Goal: Check status

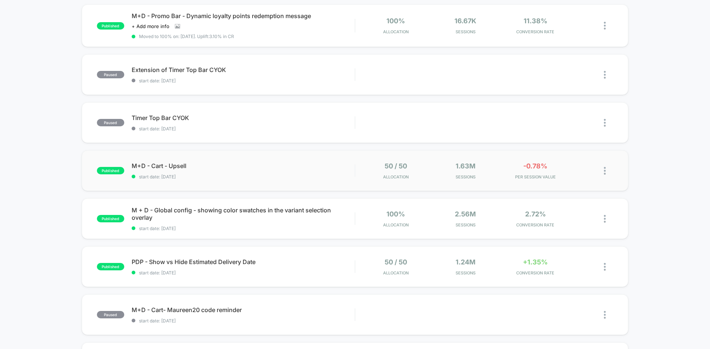
scroll to position [178, 0]
click at [302, 176] on span "start date: [DATE]" at bounding box center [243, 177] width 223 height 6
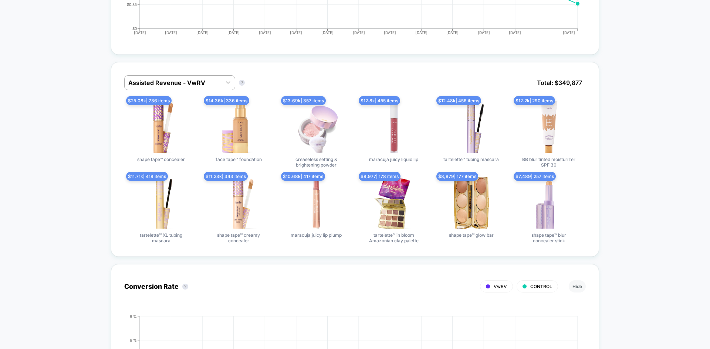
scroll to position [445, 0]
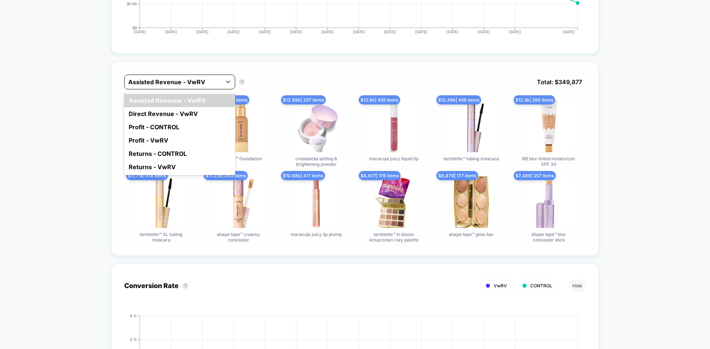
click at [186, 79] on div at bounding box center [172, 82] width 89 height 9
click at [186, 112] on div "Direct Revenue - VwRV" at bounding box center [179, 113] width 111 height 13
